Goal: Information Seeking & Learning: Learn about a topic

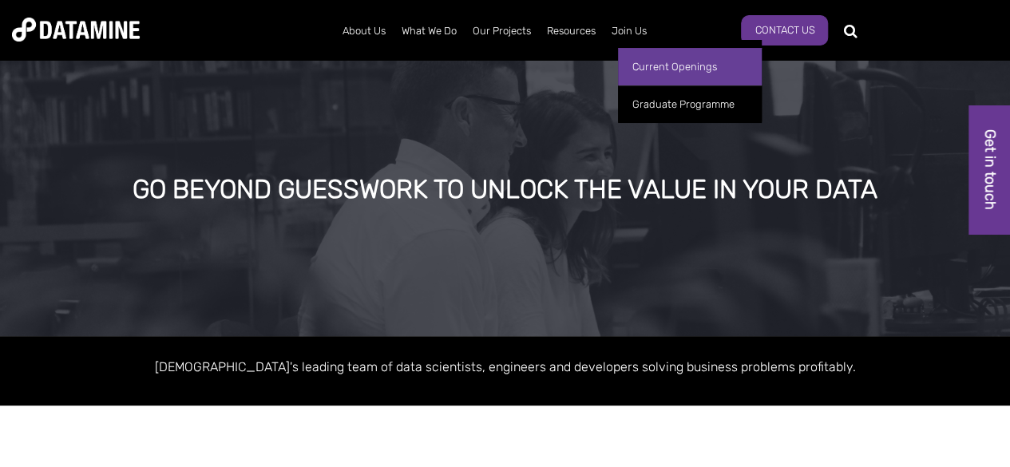
click at [652, 61] on link "Current Openings" at bounding box center [690, 67] width 144 height 38
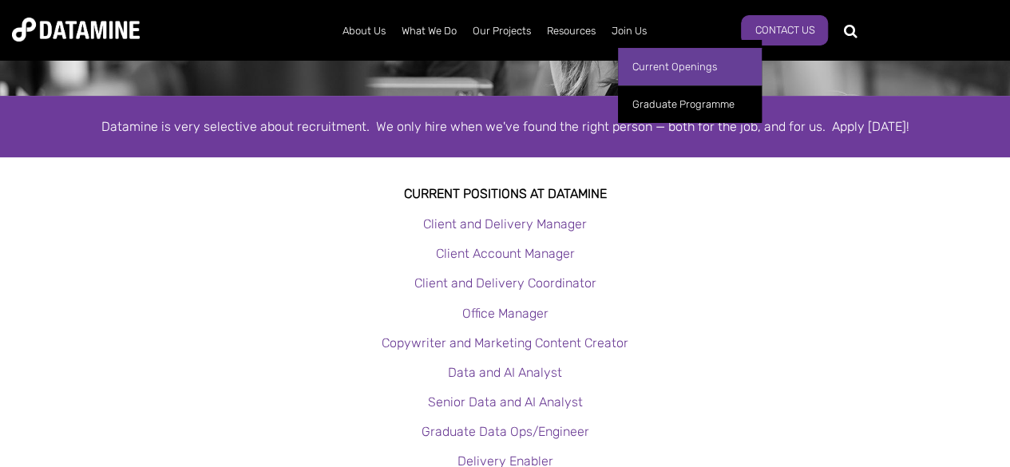
scroll to position [319, 0]
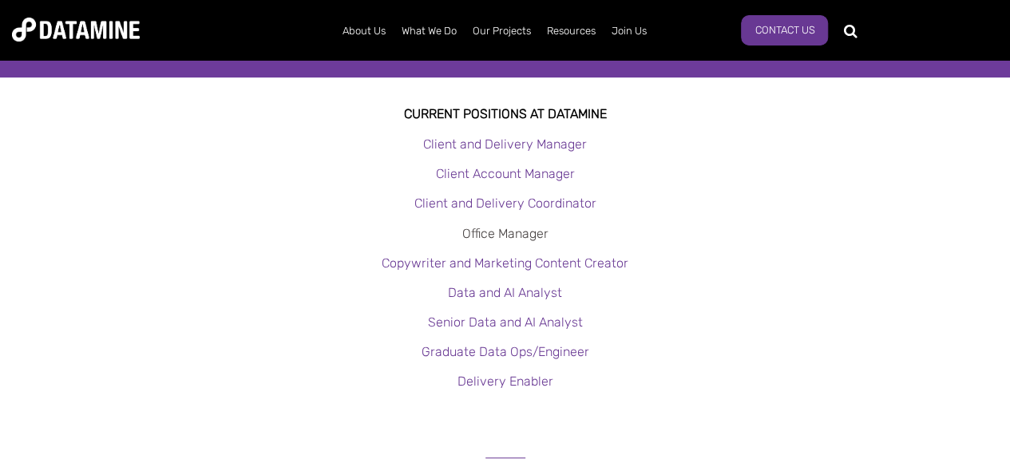
click at [519, 231] on link "Office Manager" at bounding box center [505, 233] width 86 height 15
click at [524, 235] on link "Office Manager" at bounding box center [505, 233] width 86 height 15
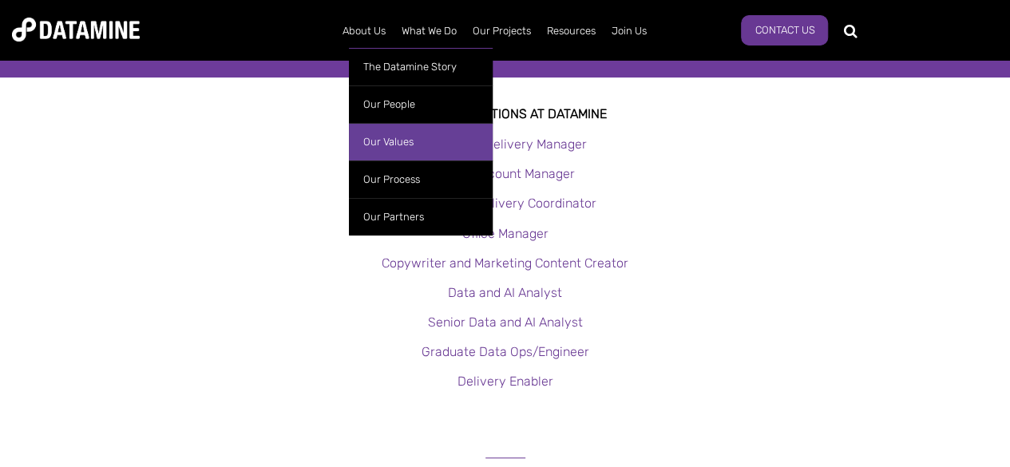
click at [386, 140] on link "Our Values" at bounding box center [421, 142] width 144 height 38
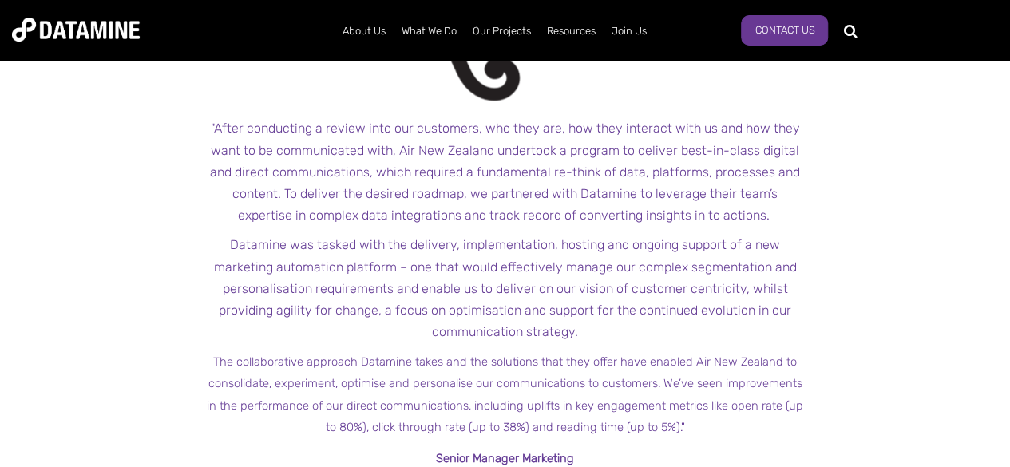
scroll to position [1597, 0]
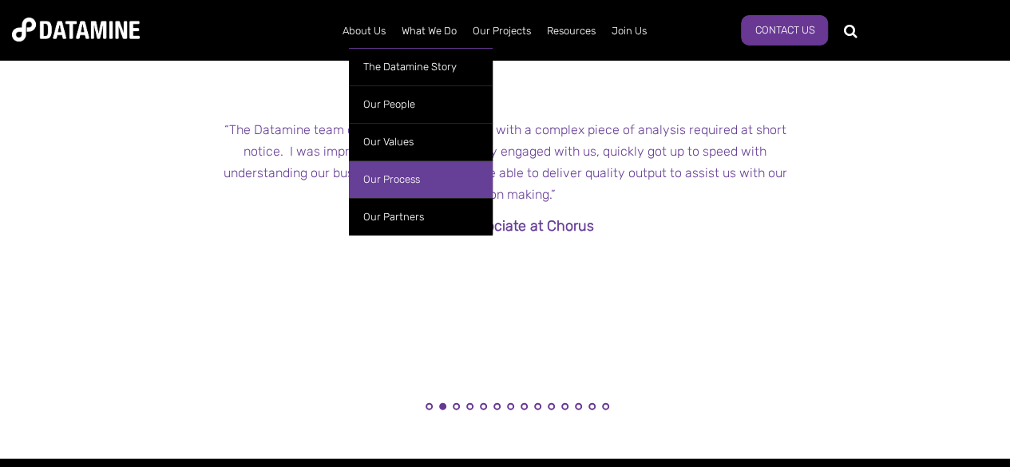
click at [398, 170] on link "Our Process" at bounding box center [421, 179] width 144 height 38
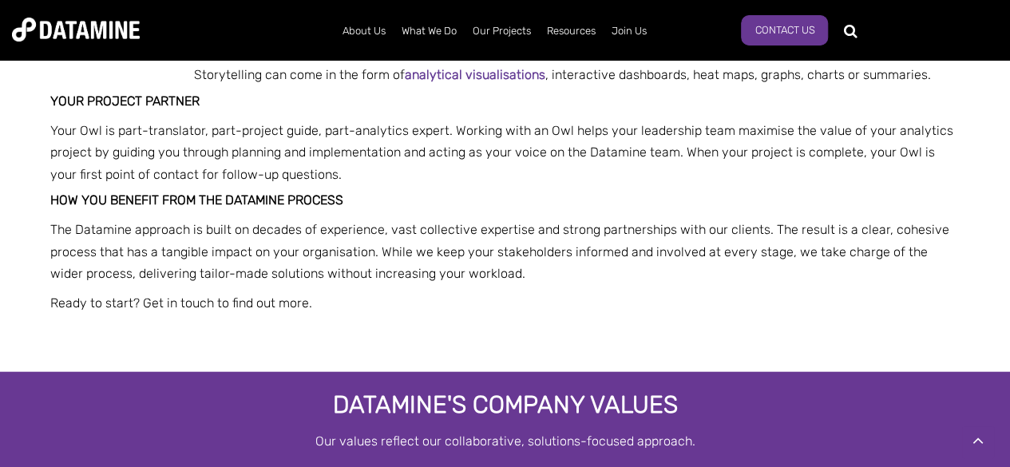
scroll to position [1677, 0]
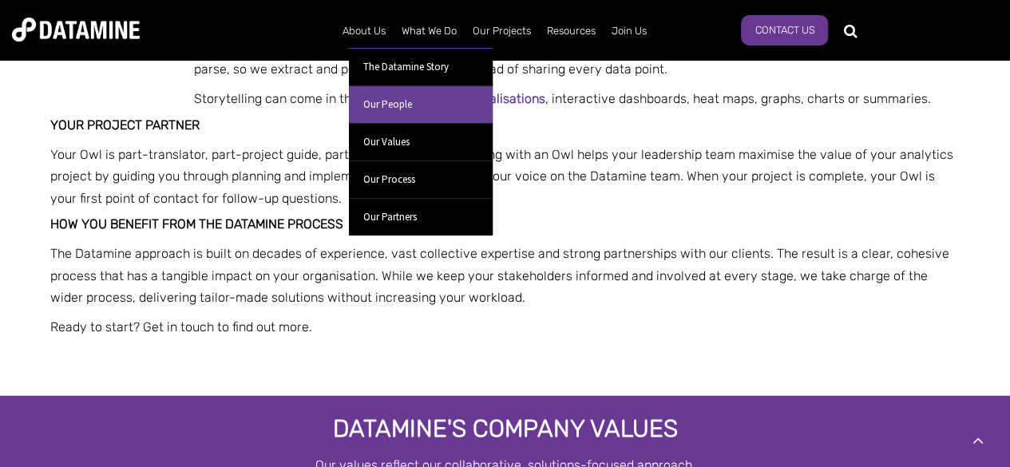
click at [383, 106] on link "Our People" at bounding box center [421, 104] width 144 height 38
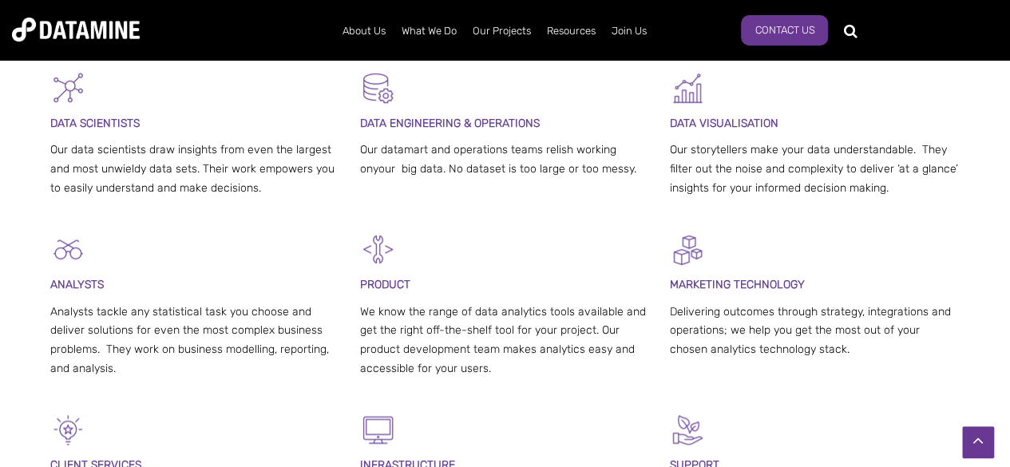
scroll to position [319, 0]
